Goal: Information Seeking & Learning: Check status

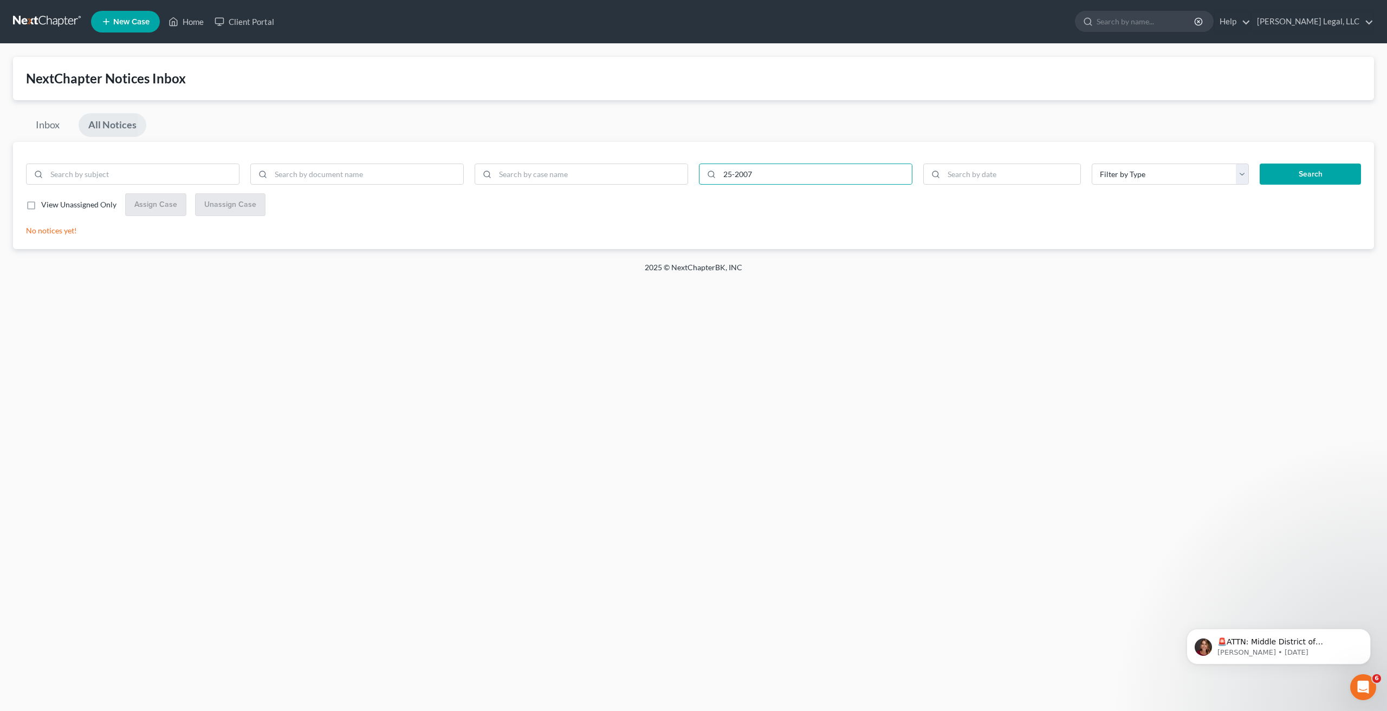
click at [46, 22] on link at bounding box center [47, 22] width 69 height 20
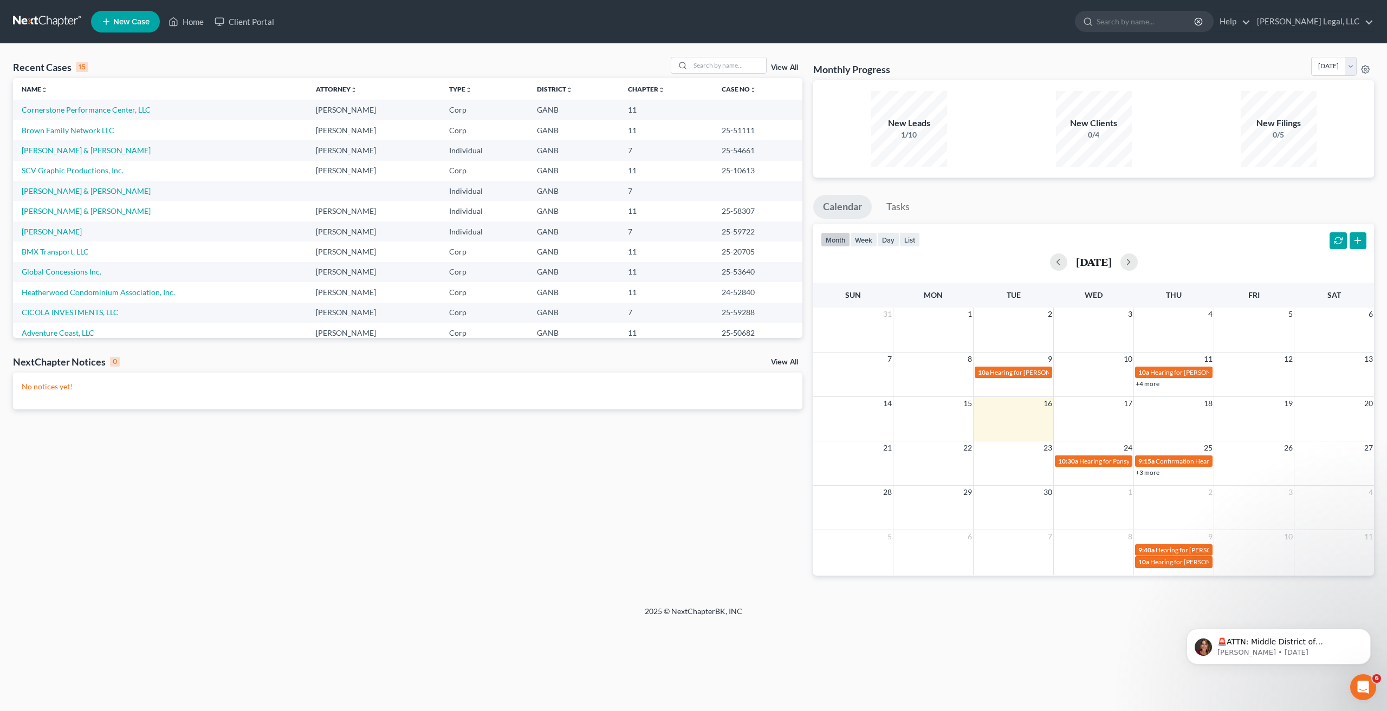
click at [26, 13] on link at bounding box center [47, 22] width 69 height 20
click at [783, 362] on link "View All" at bounding box center [784, 363] width 27 height 8
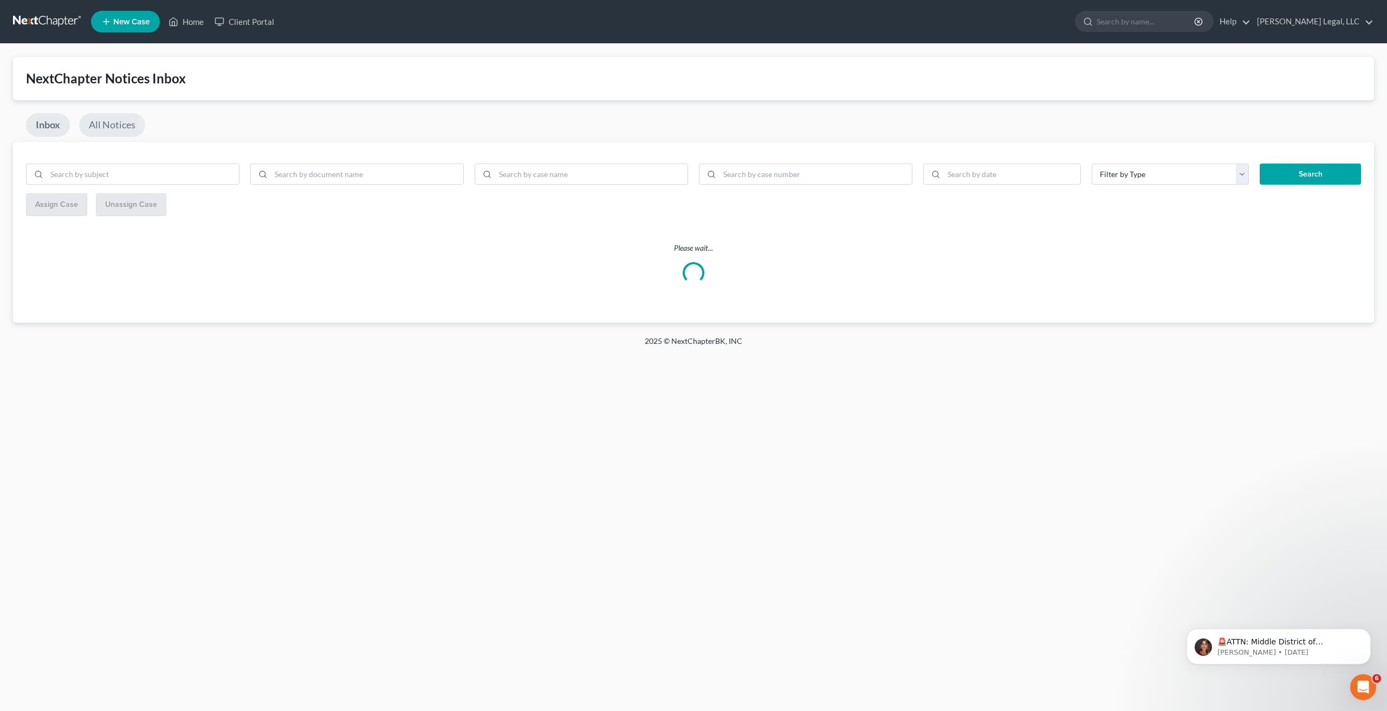
click at [121, 120] on link "All Notices" at bounding box center [112, 125] width 66 height 24
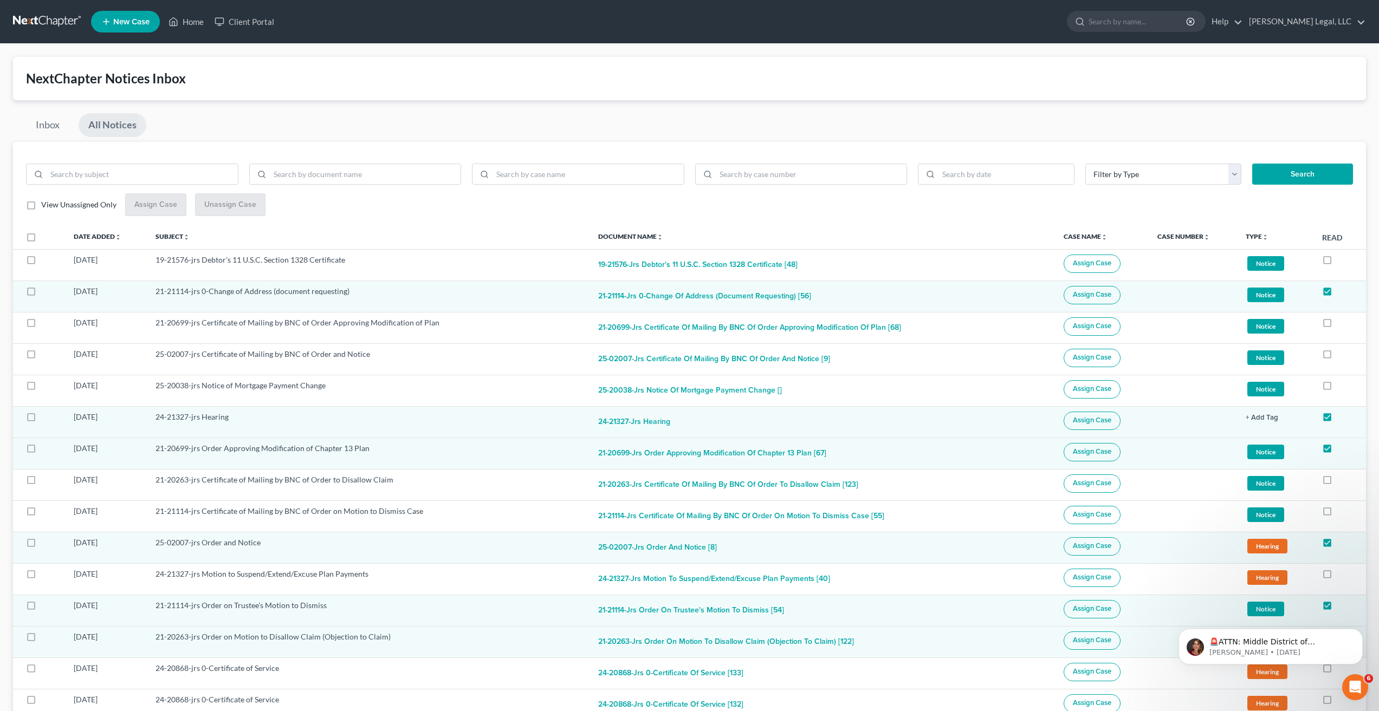
click at [43, 16] on link at bounding box center [47, 22] width 69 height 20
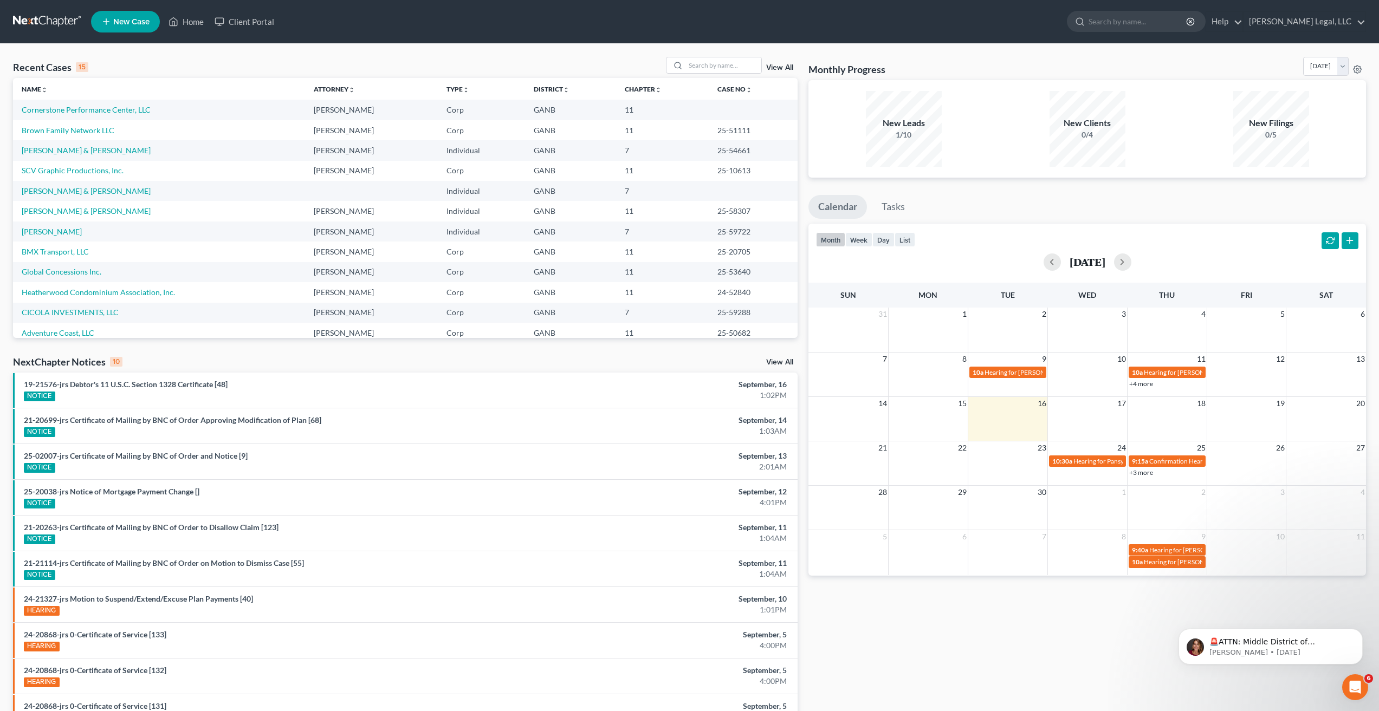
scroll to position [68, 0]
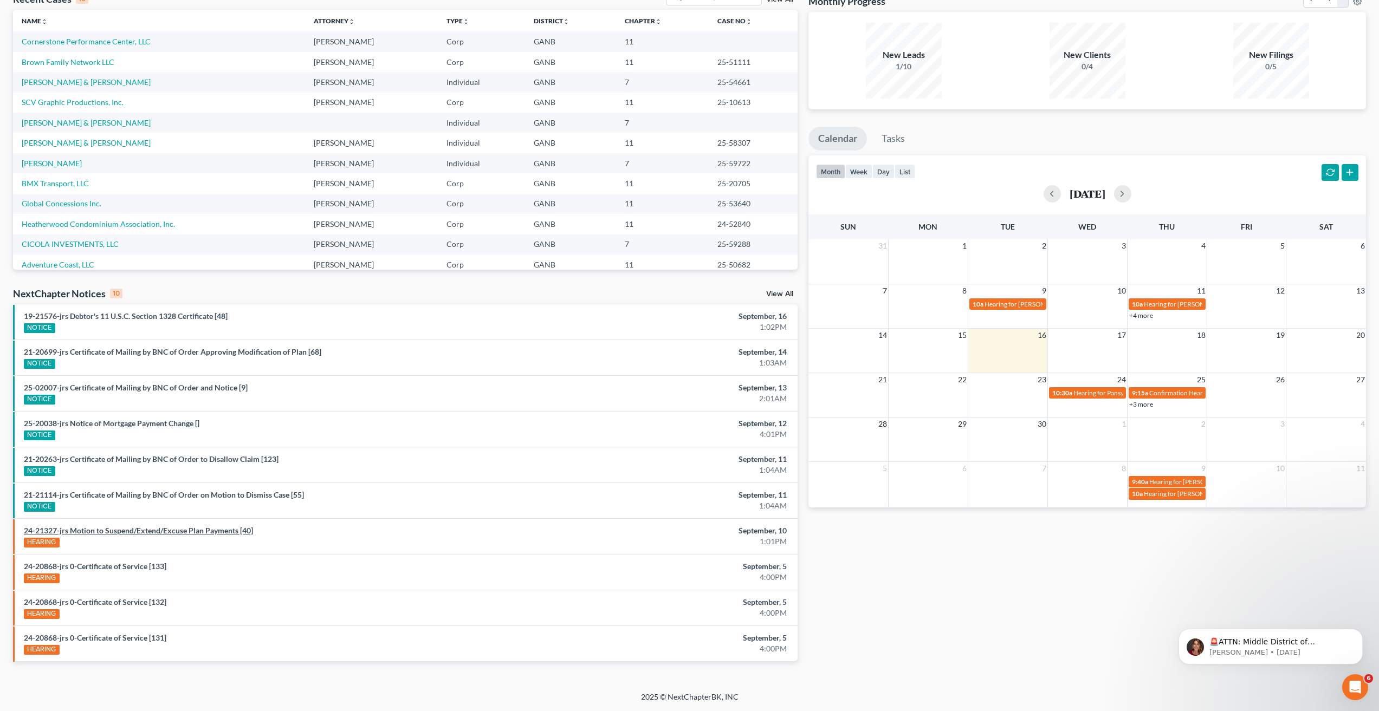
click at [158, 531] on link "24-21327-jrs Motion to Suspend/Extend/Excuse Plan Payments [40]" at bounding box center [138, 530] width 229 height 9
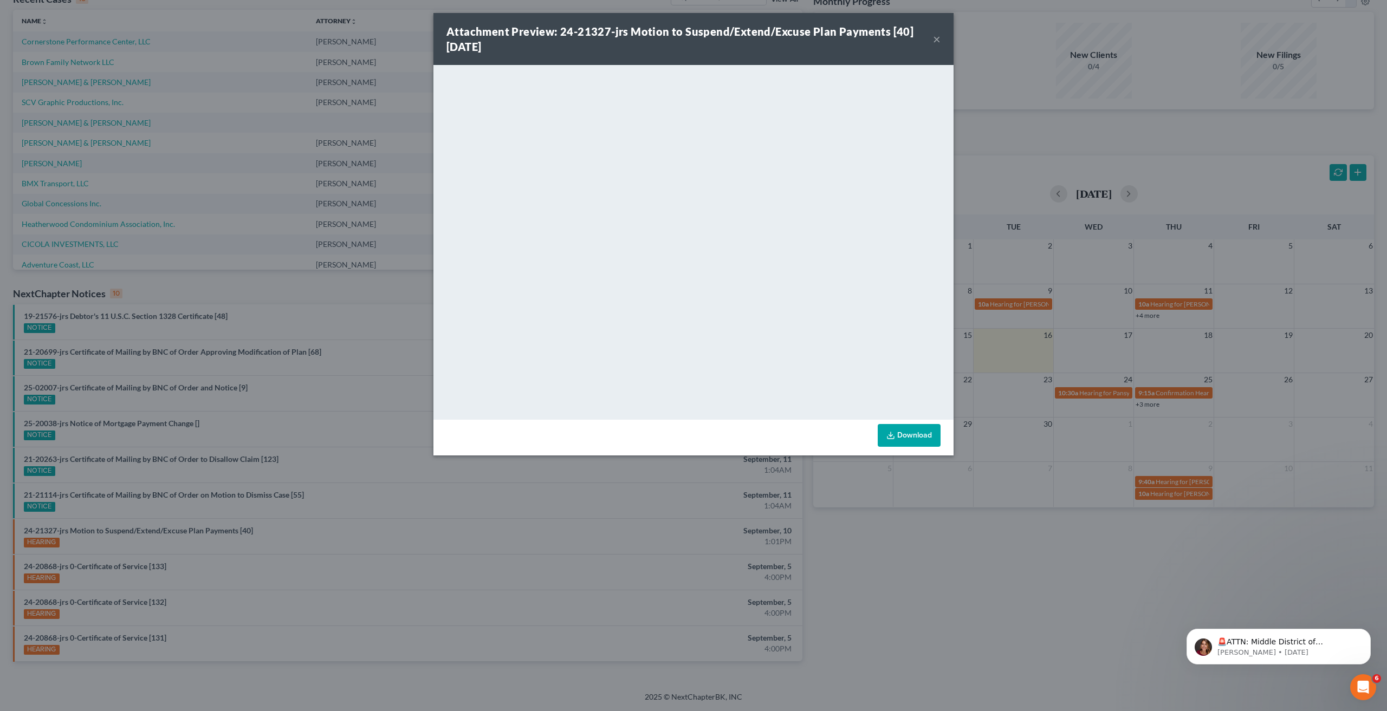
click at [935, 42] on button "×" at bounding box center [937, 39] width 8 height 13
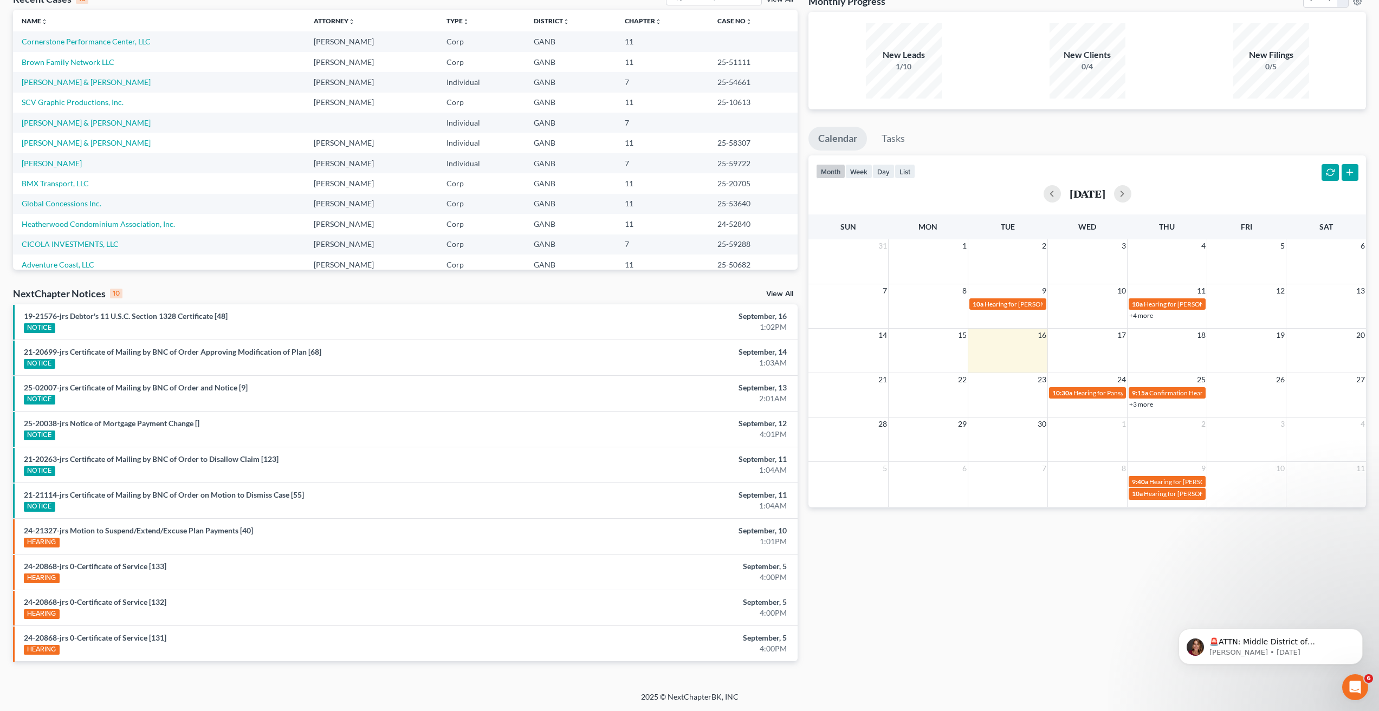
scroll to position [0, 0]
